Goal: Navigation & Orientation: Find specific page/section

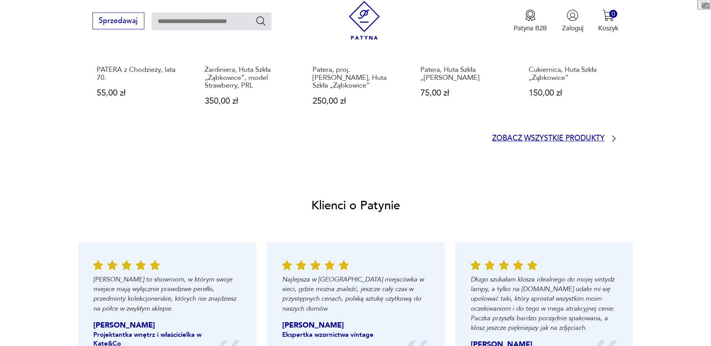
scroll to position [822, 0]
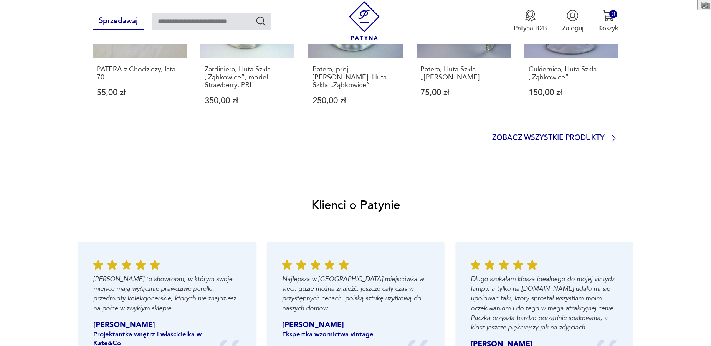
click at [609, 140] on link "Zobacz wszystkie produkty" at bounding box center [555, 138] width 126 height 9
